Goal: Transaction & Acquisition: Purchase product/service

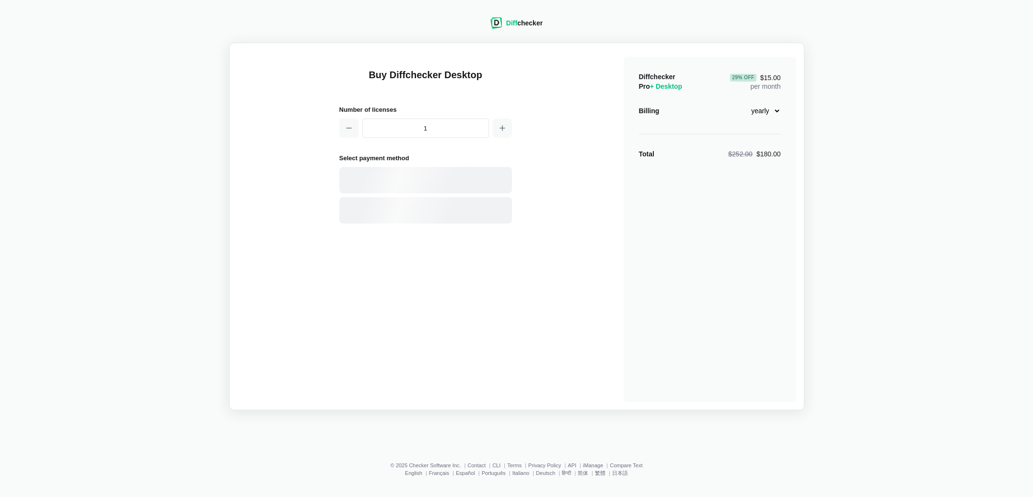
select select "desktop-yearly-180"
click at [498, 124] on icon "button" at bounding box center [502, 128] width 8 height 8
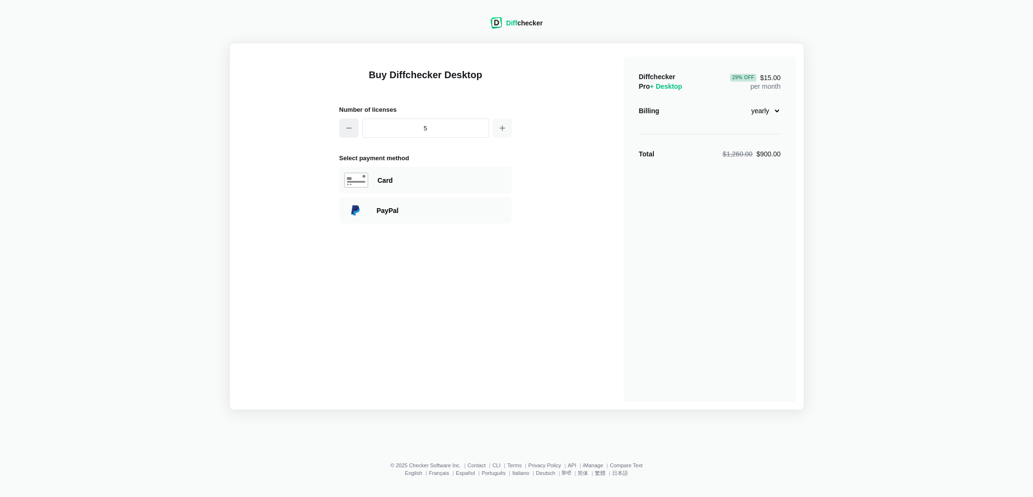
click at [351, 132] on button "button" at bounding box center [348, 127] width 19 height 19
type input "1"
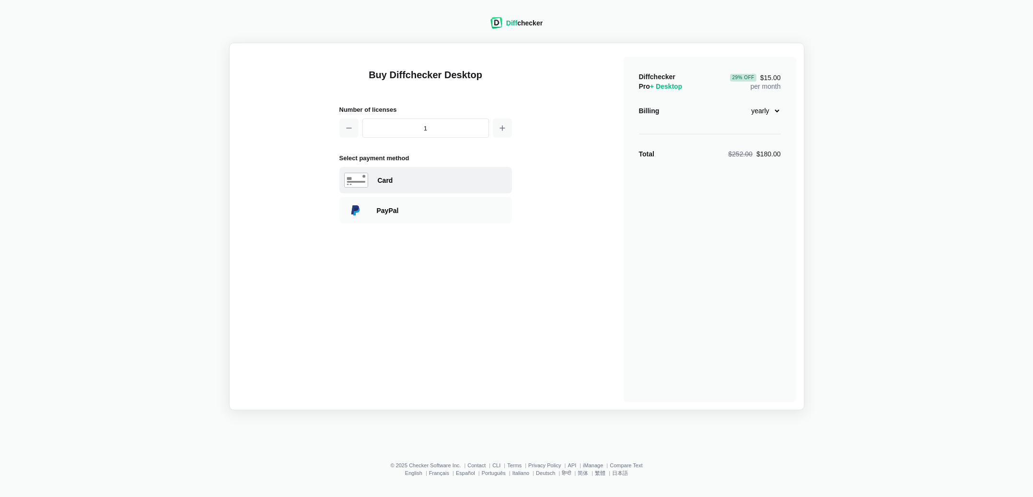
click at [399, 183] on div "Card" at bounding box center [442, 180] width 129 height 10
select select "[GEOGRAPHIC_DATA]"
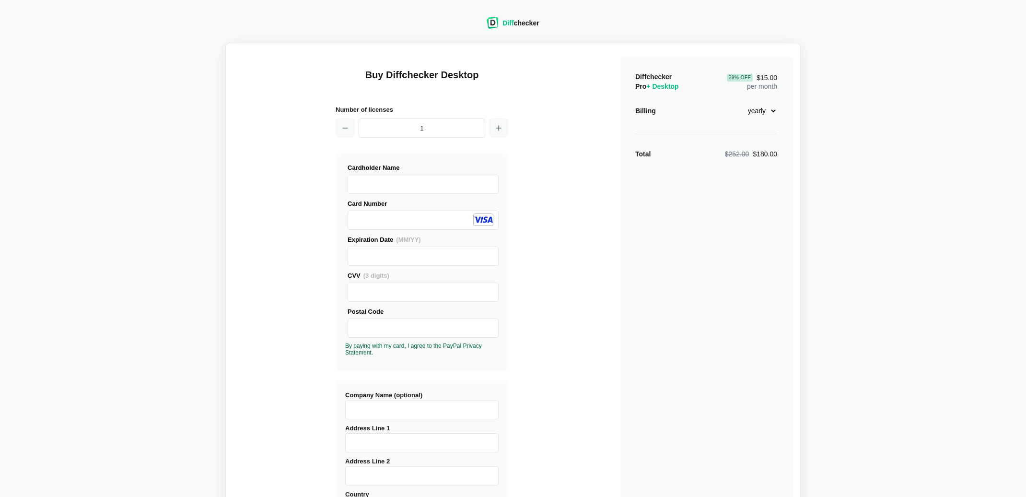
scroll to position [251, 0]
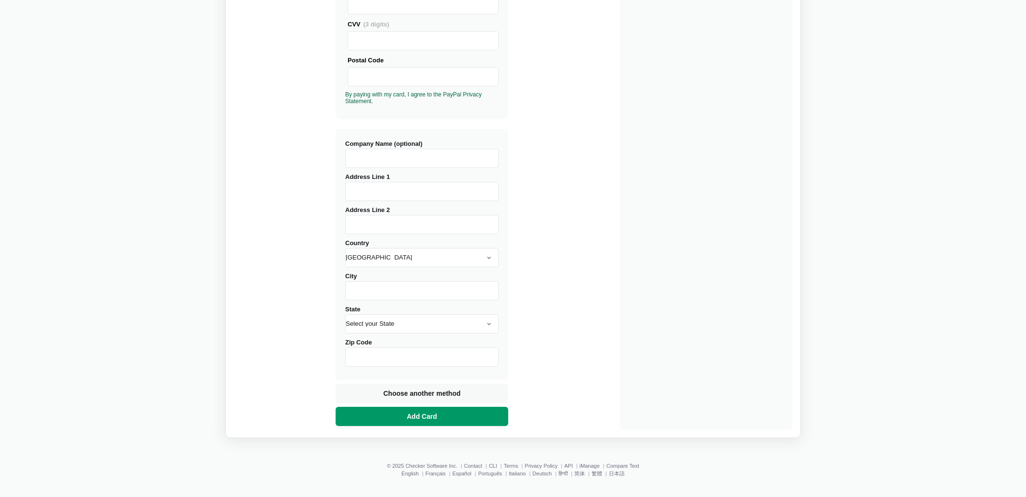
click at [431, 412] on span "Add Card" at bounding box center [422, 416] width 34 height 10
type input "[STREET_ADDRESS]"
select select "[GEOGRAPHIC_DATA]"
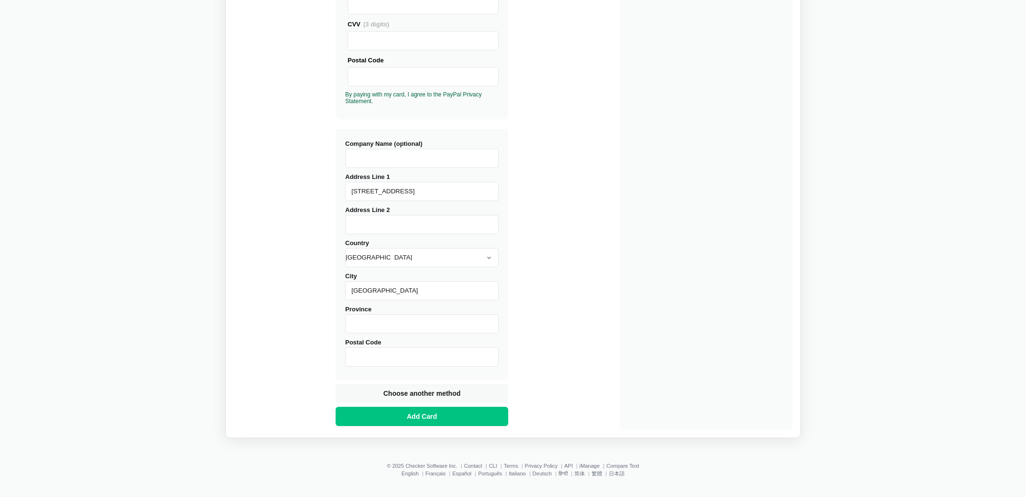
type input "[GEOGRAPHIC_DATA]"
type input "10230"
click at [407, 414] on span "Add Card" at bounding box center [422, 416] width 34 height 10
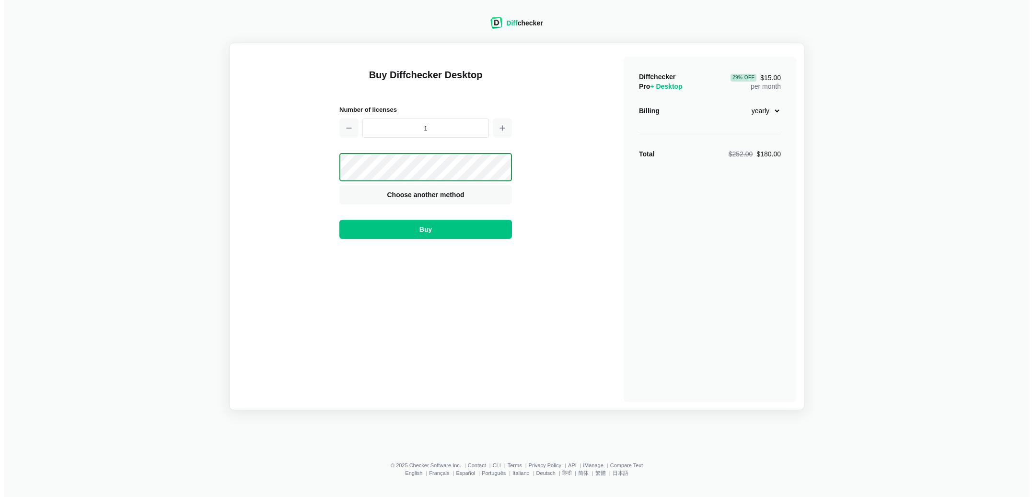
scroll to position [0, 0]
click at [429, 232] on span "Buy" at bounding box center [425, 229] width 16 height 10
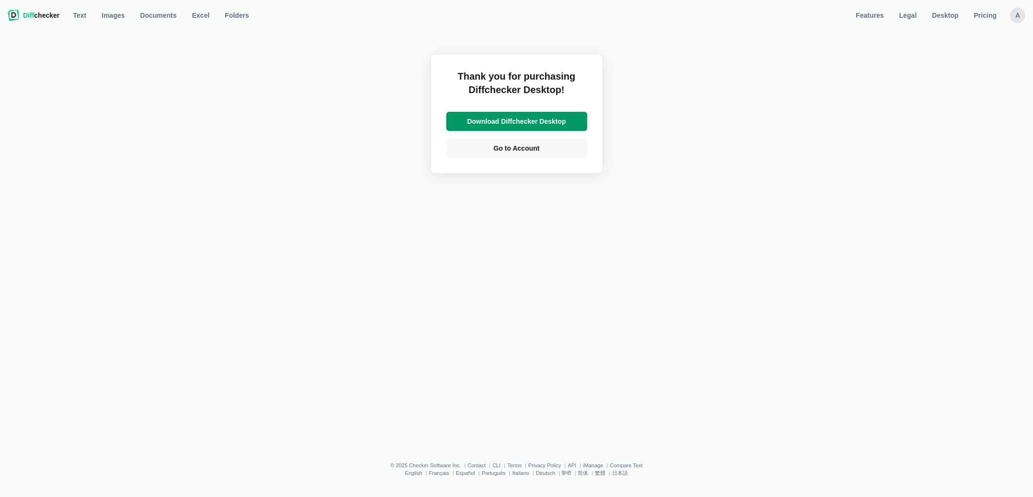
click at [479, 121] on span "Download Diffchecker Desktop" at bounding box center [516, 121] width 103 height 10
click at [520, 144] on span "Go to Account" at bounding box center [517, 148] width 50 height 10
